Goal: Information Seeking & Learning: Find specific fact

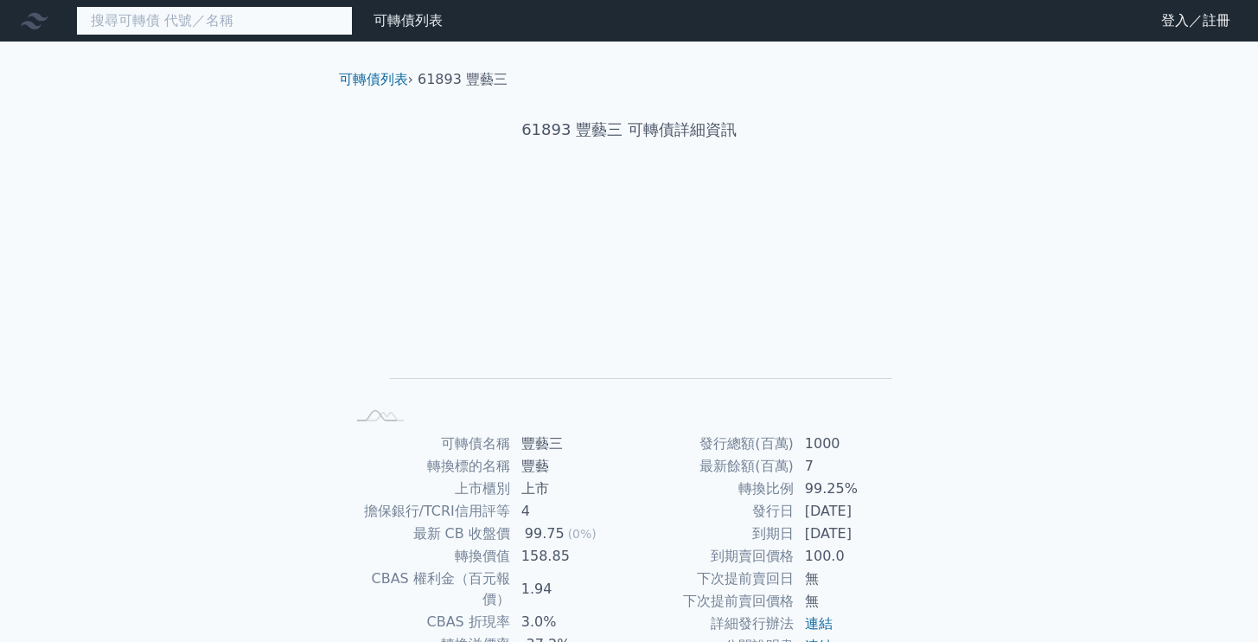
click at [206, 29] on input at bounding box center [214, 20] width 277 height 29
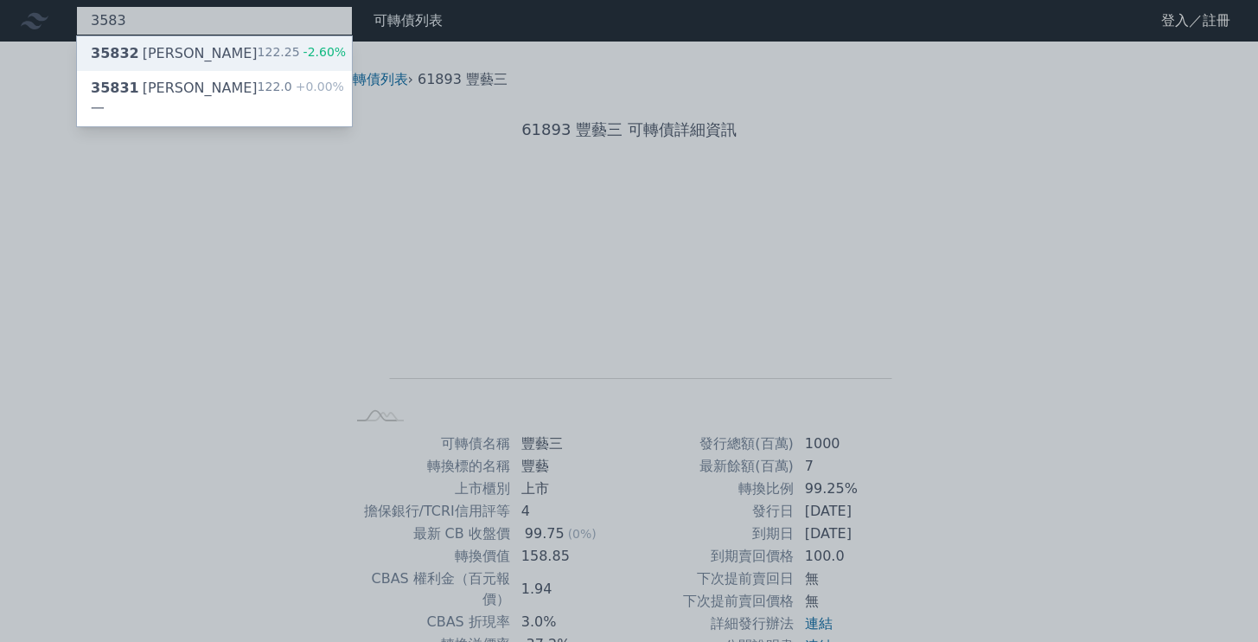
type input "3583"
click at [172, 57] on div "35832 [PERSON_NAME]" at bounding box center [174, 53] width 167 height 21
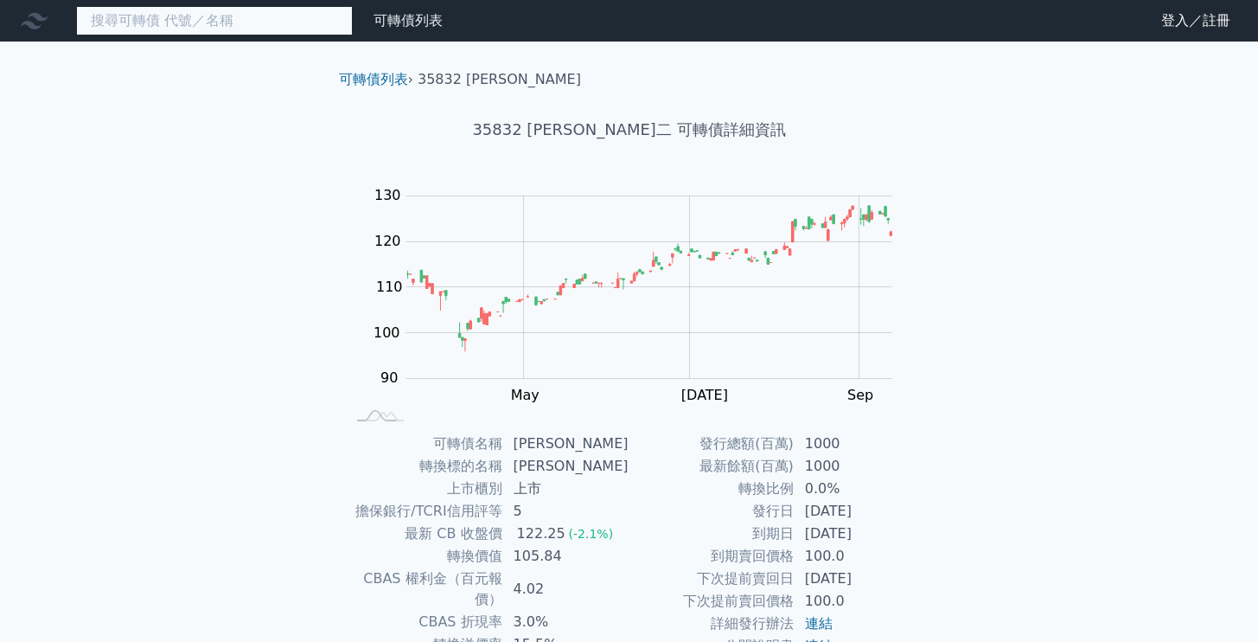
click at [202, 19] on input at bounding box center [214, 20] width 277 height 29
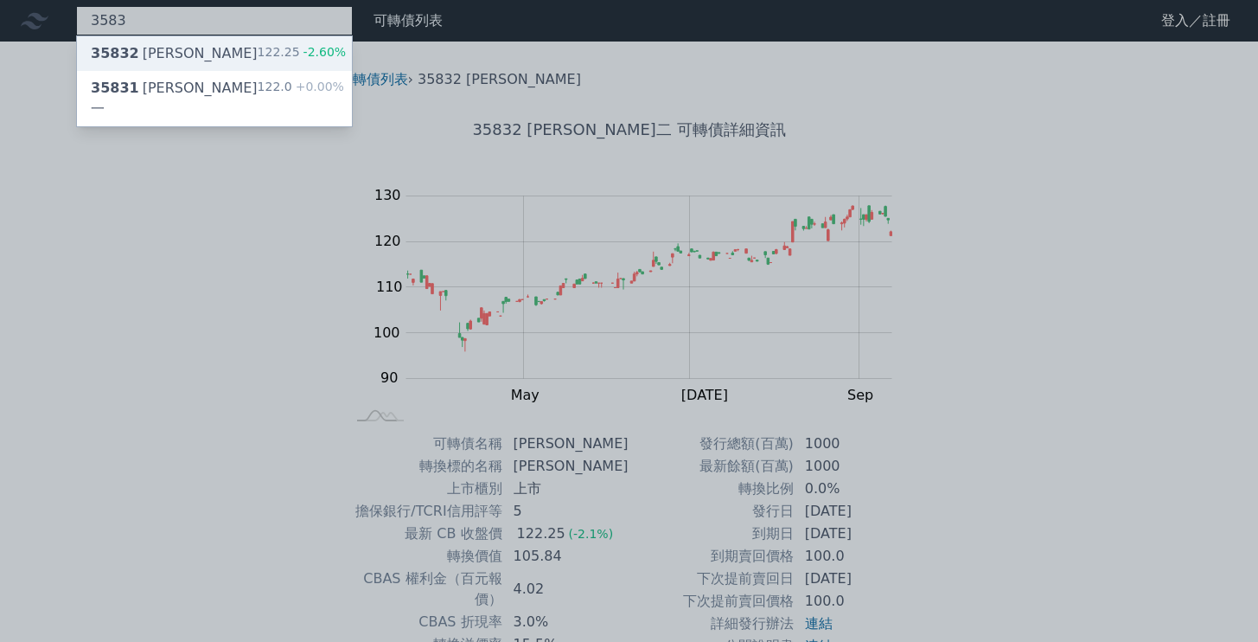
type input "3583"
click at [177, 53] on div "35832 [PERSON_NAME]" at bounding box center [174, 53] width 167 height 21
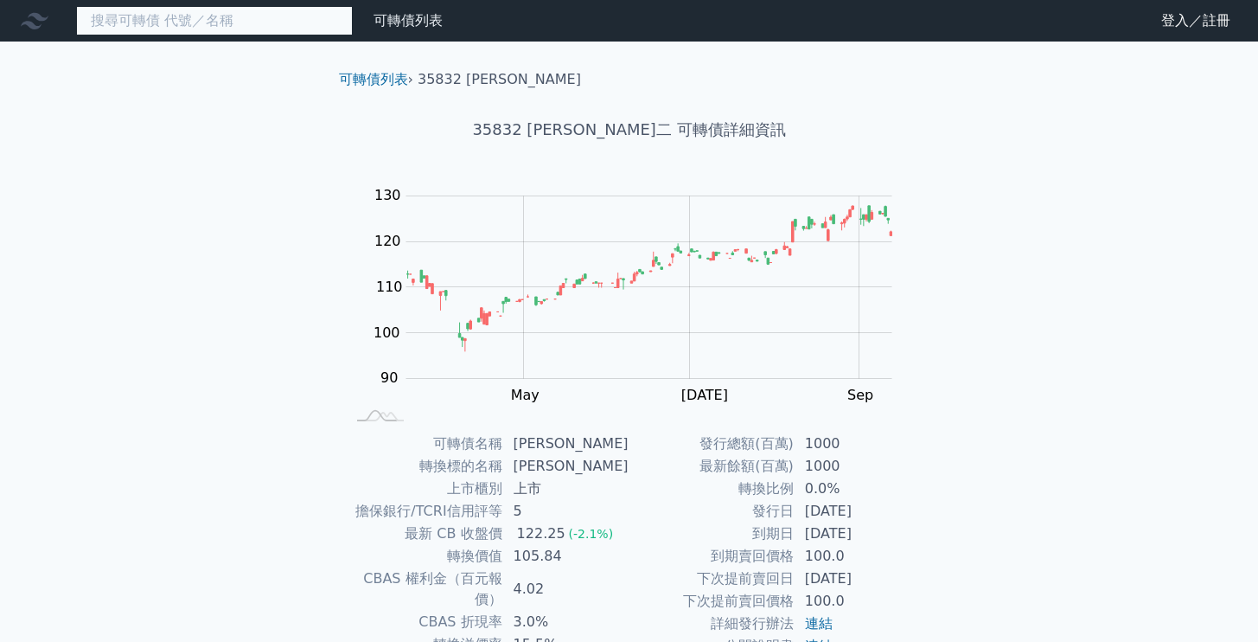
click at [221, 24] on input at bounding box center [214, 20] width 277 height 29
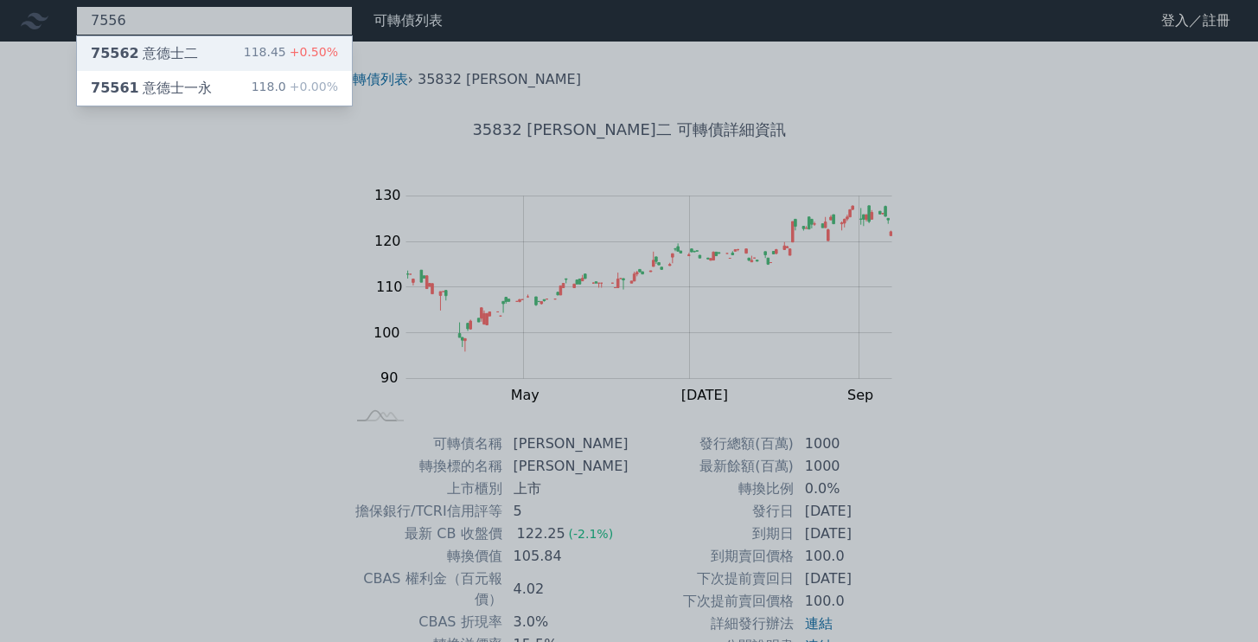
type input "7556"
click at [195, 57] on div "75562 意德士二 118.45 +0.50%" at bounding box center [214, 53] width 275 height 35
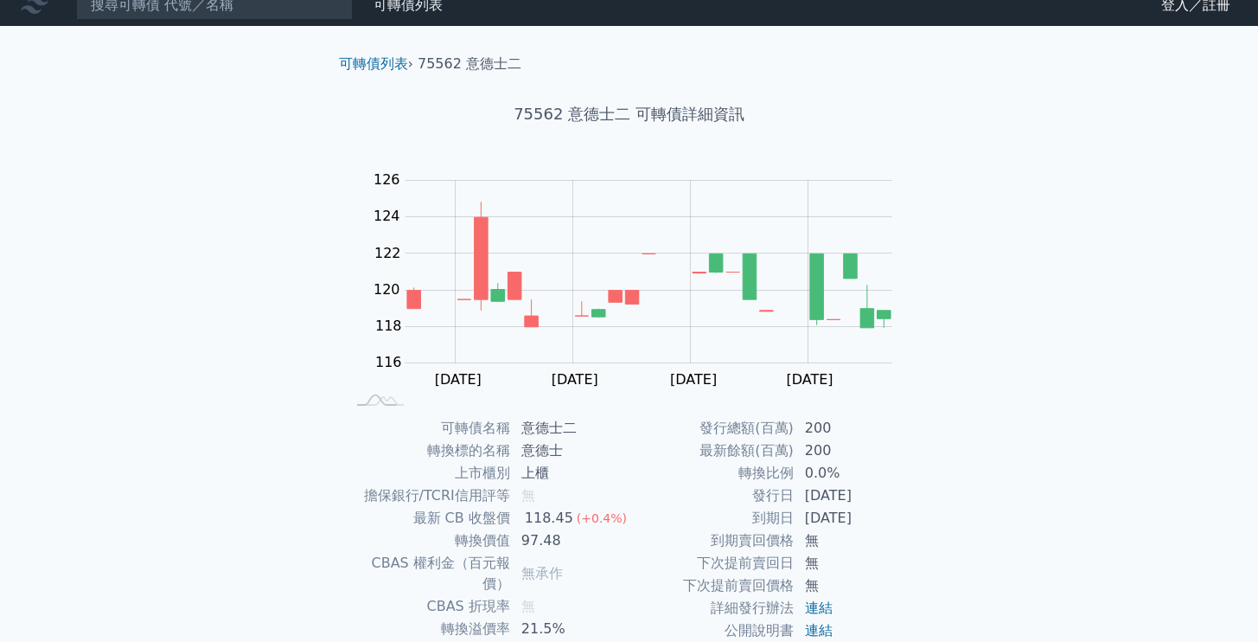
scroll to position [182, 0]
